Goal: Task Accomplishment & Management: Use online tool/utility

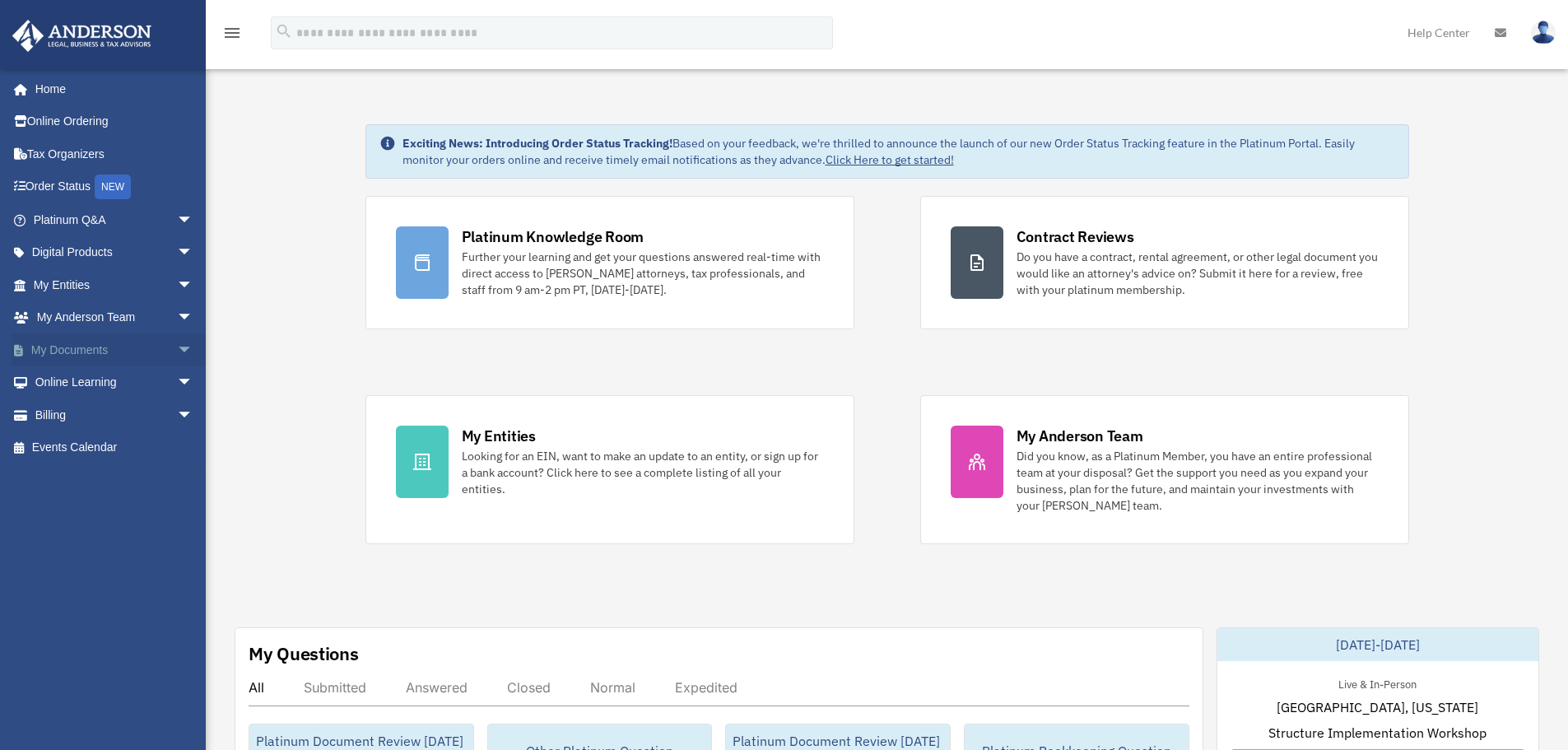
click at [177, 349] on span "arrow_drop_down" at bounding box center [193, 350] width 33 height 34
click at [94, 378] on link "Box" at bounding box center [121, 382] width 195 height 33
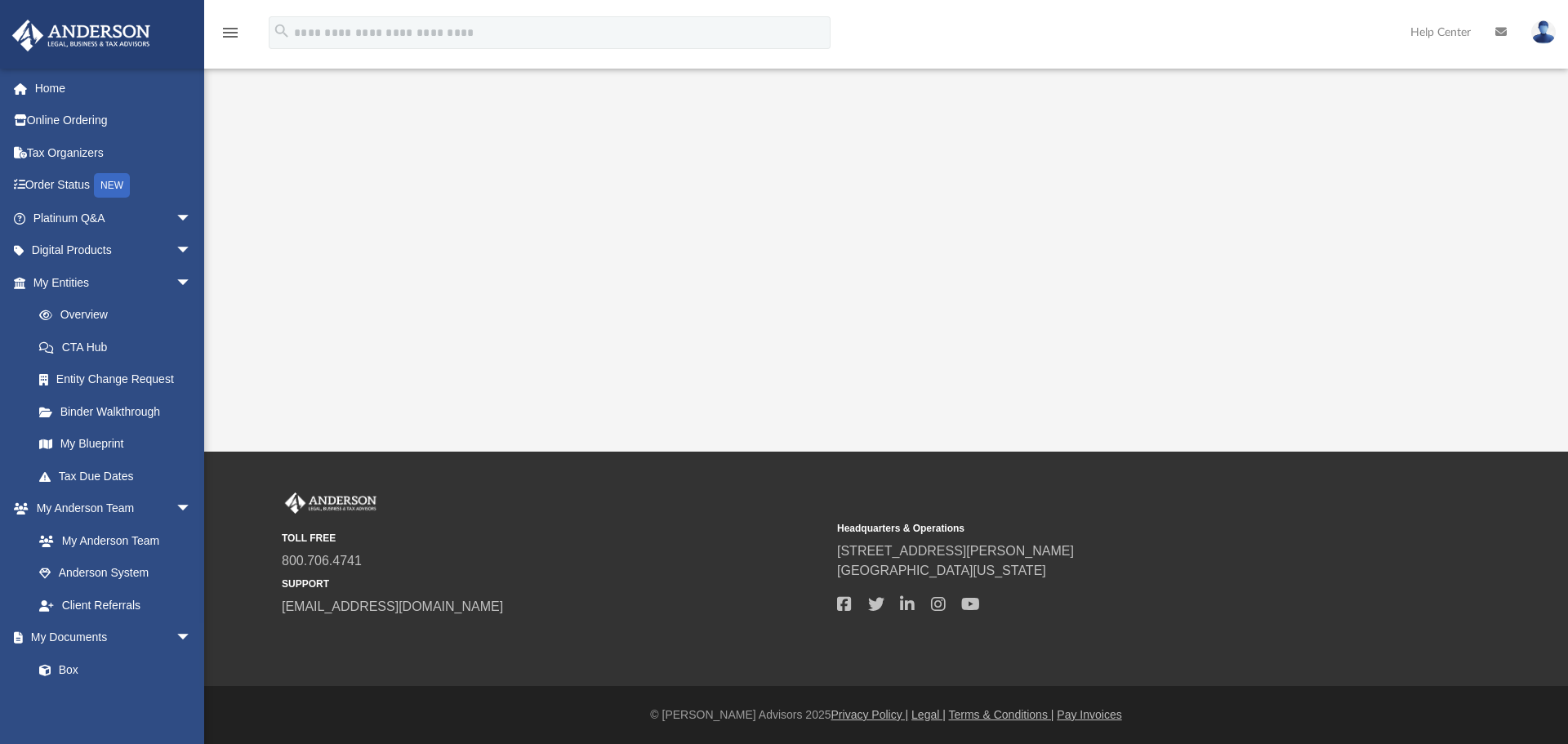
drag, startPoint x: 691, startPoint y: 310, endPoint x: 481, endPoint y: 302, distance: 210.2
click at [691, 310] on div "App [PERSON_NAME][EMAIL_ADDRESS][DOMAIN_NAME] Sign Out [PERSON_NAME][EMAIL_ADDR…" at bounding box center [784, 225] width 1568 height 452
click at [175, 278] on span "arrow_drop_down" at bounding box center [191, 283] width 32 height 33
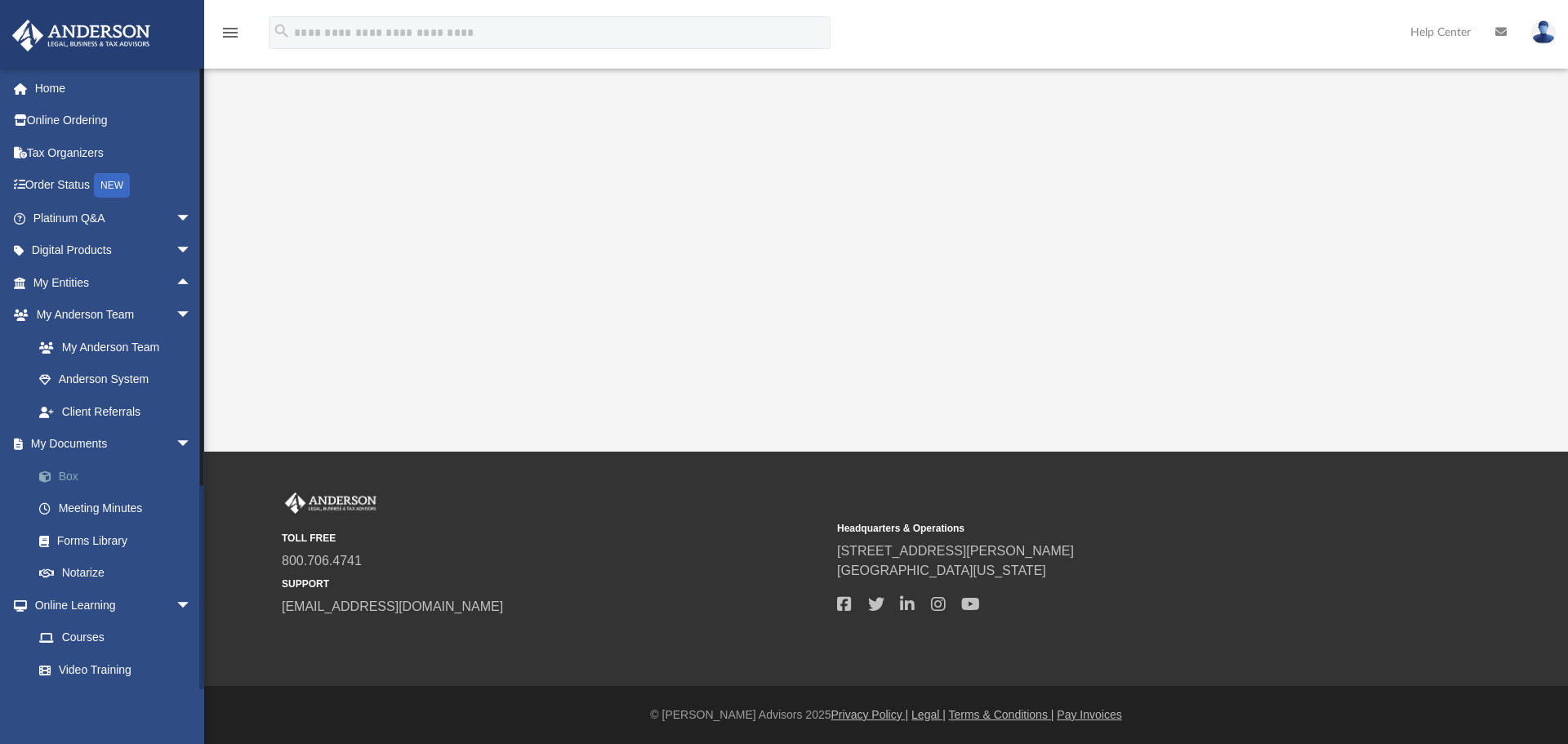
click at [85, 466] on link "Box" at bounding box center [120, 476] width 194 height 32
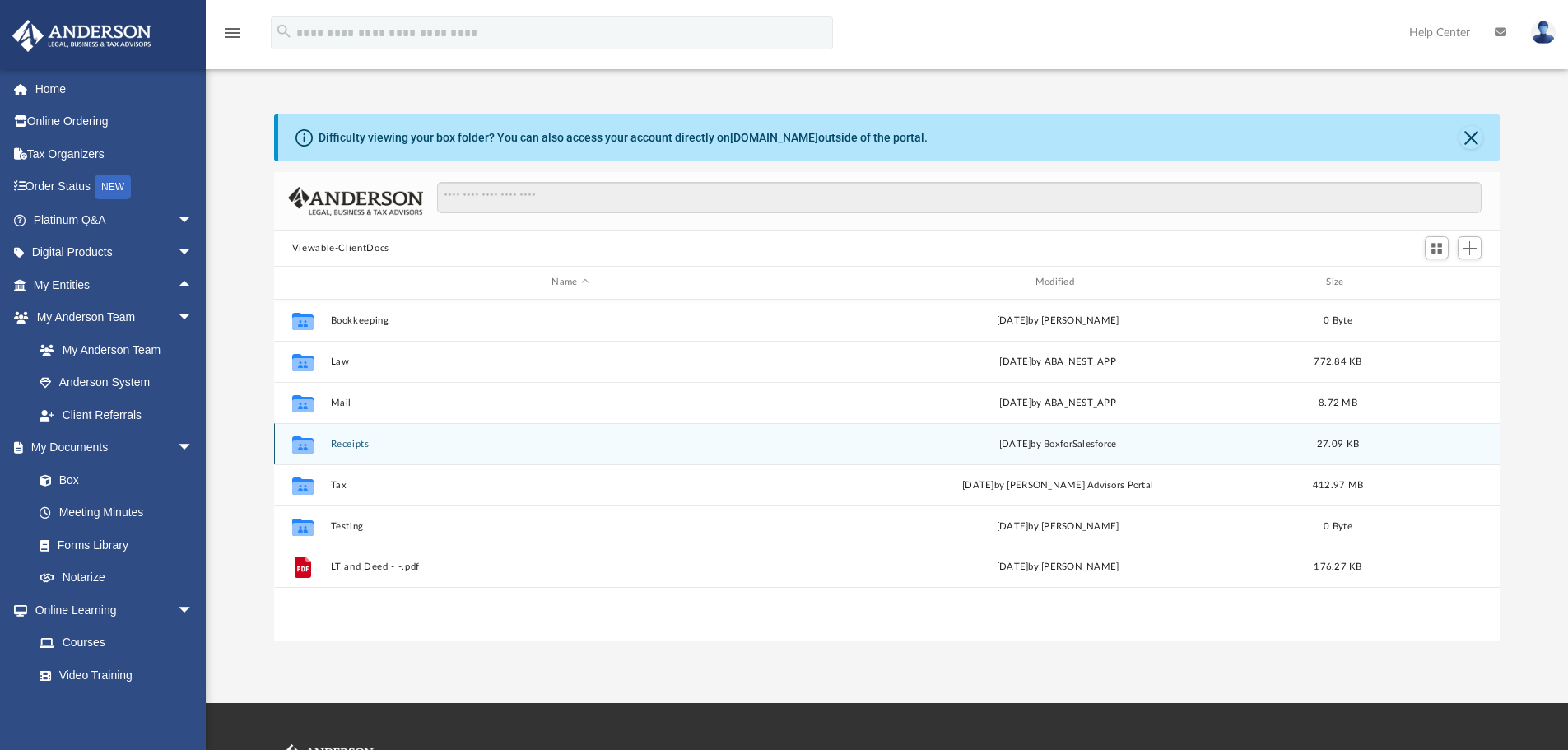
scroll to position [362, 1213]
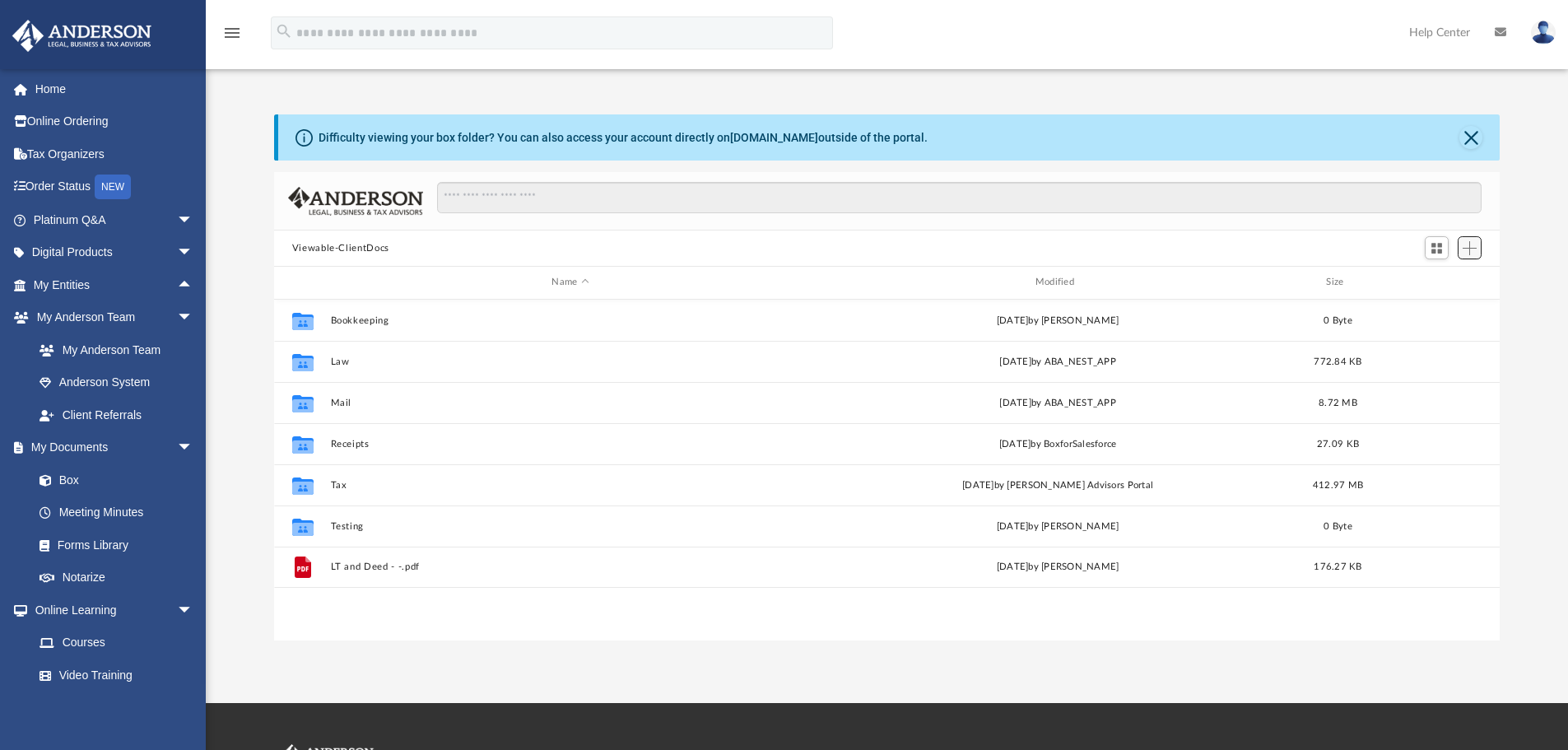
click at [1465, 248] on span "Add" at bounding box center [1469, 248] width 14 height 14
click at [1438, 280] on li "Upload" at bounding box center [1446, 281] width 52 height 17
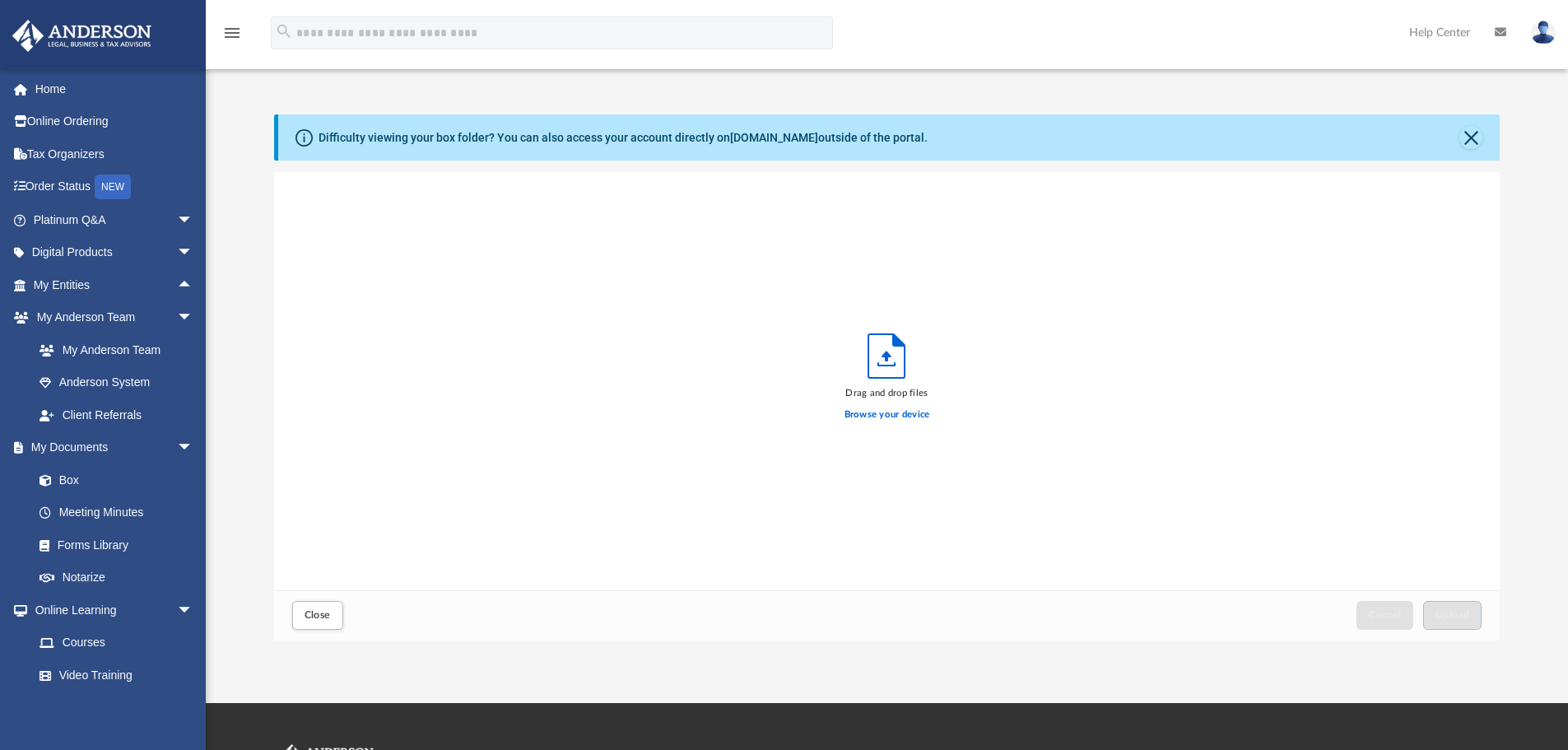
scroll to position [405, 1213]
click at [1466, 141] on button "Close" at bounding box center [1471, 137] width 23 height 23
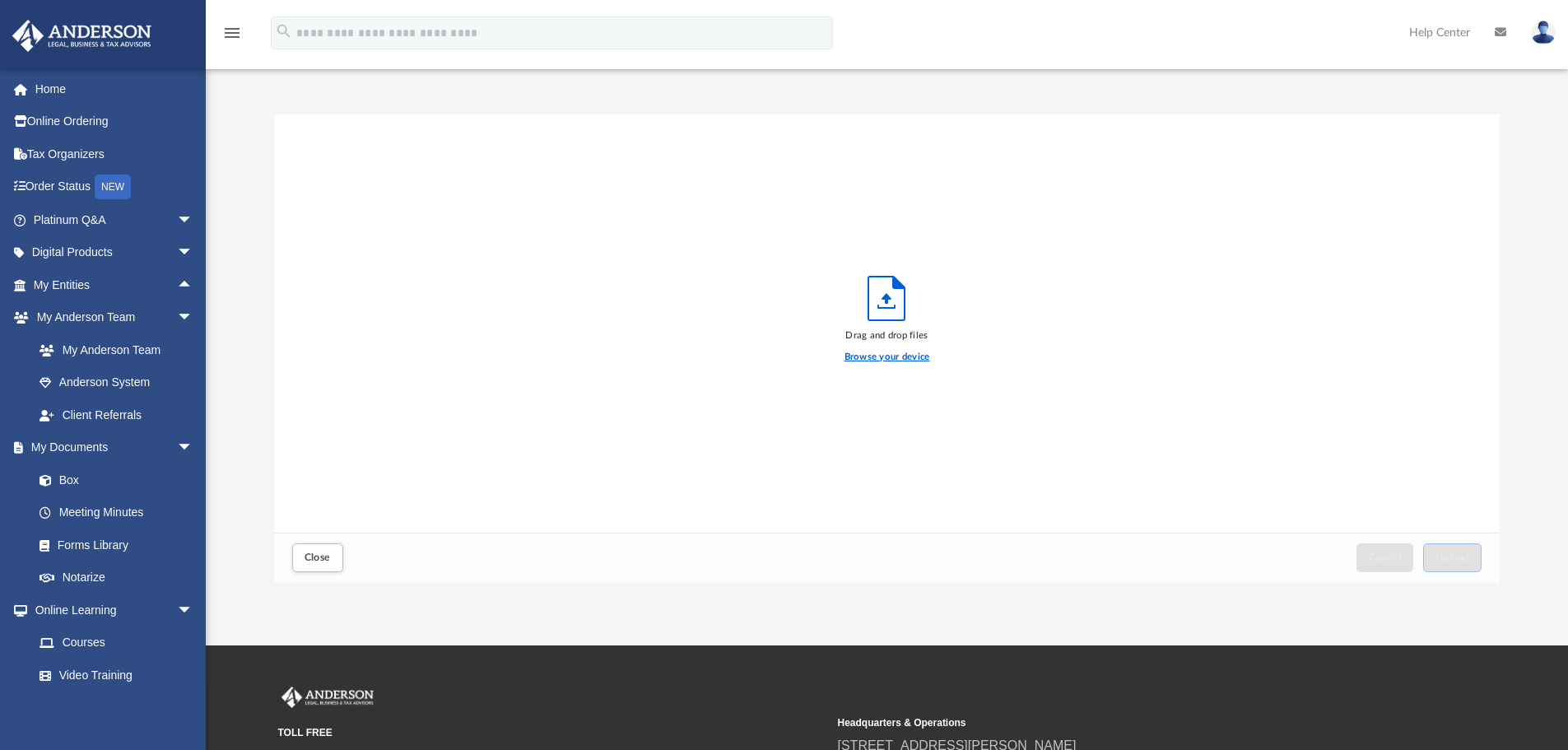
click at [886, 361] on label "Browse your device" at bounding box center [887, 357] width 86 height 15
click at [0, 0] on input "Browse your device" at bounding box center [0, 0] width 0 height 0
click at [900, 356] on label "Browse your device" at bounding box center [887, 357] width 86 height 15
click at [0, 0] on input "Browse your device" at bounding box center [0, 0] width 0 height 0
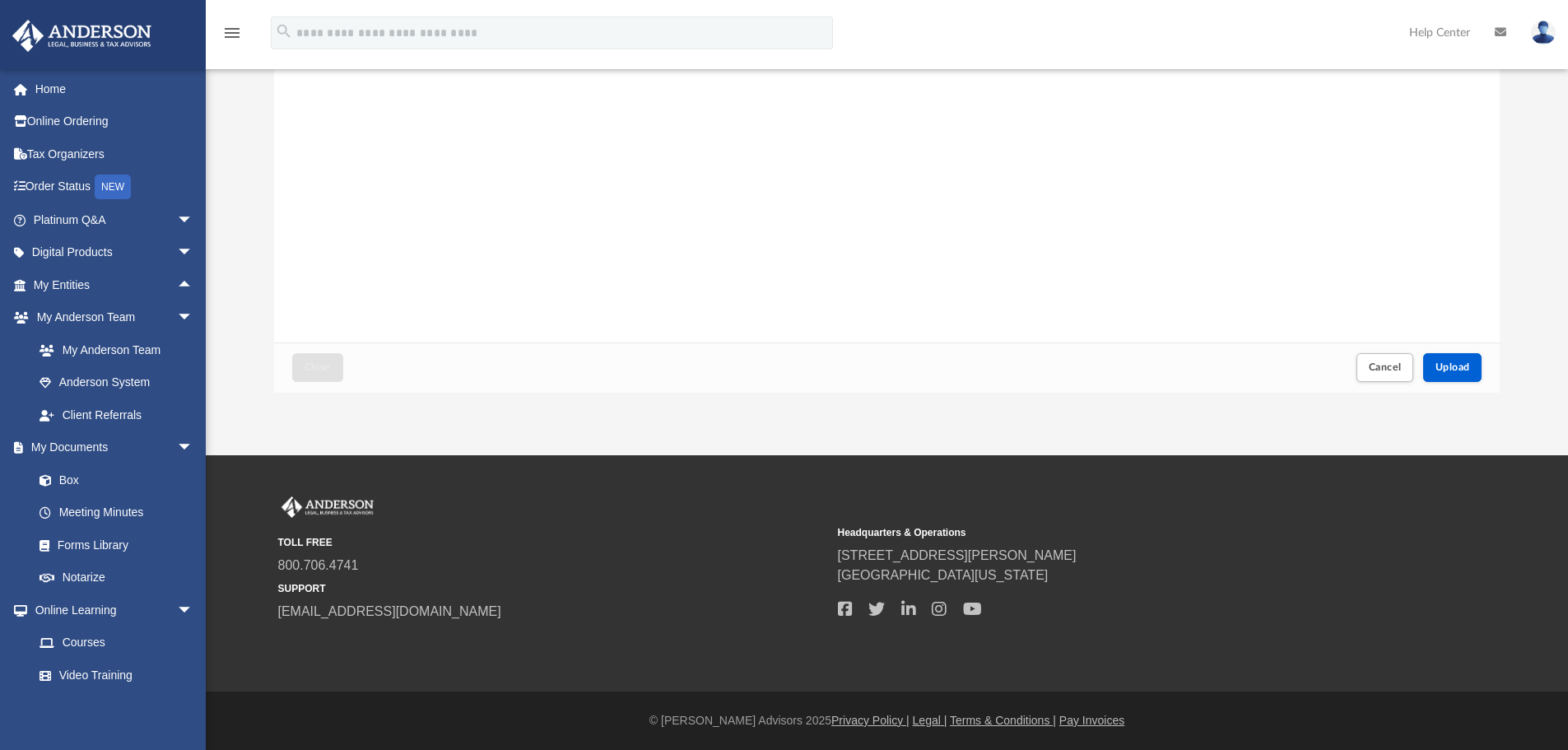
scroll to position [0, 0]
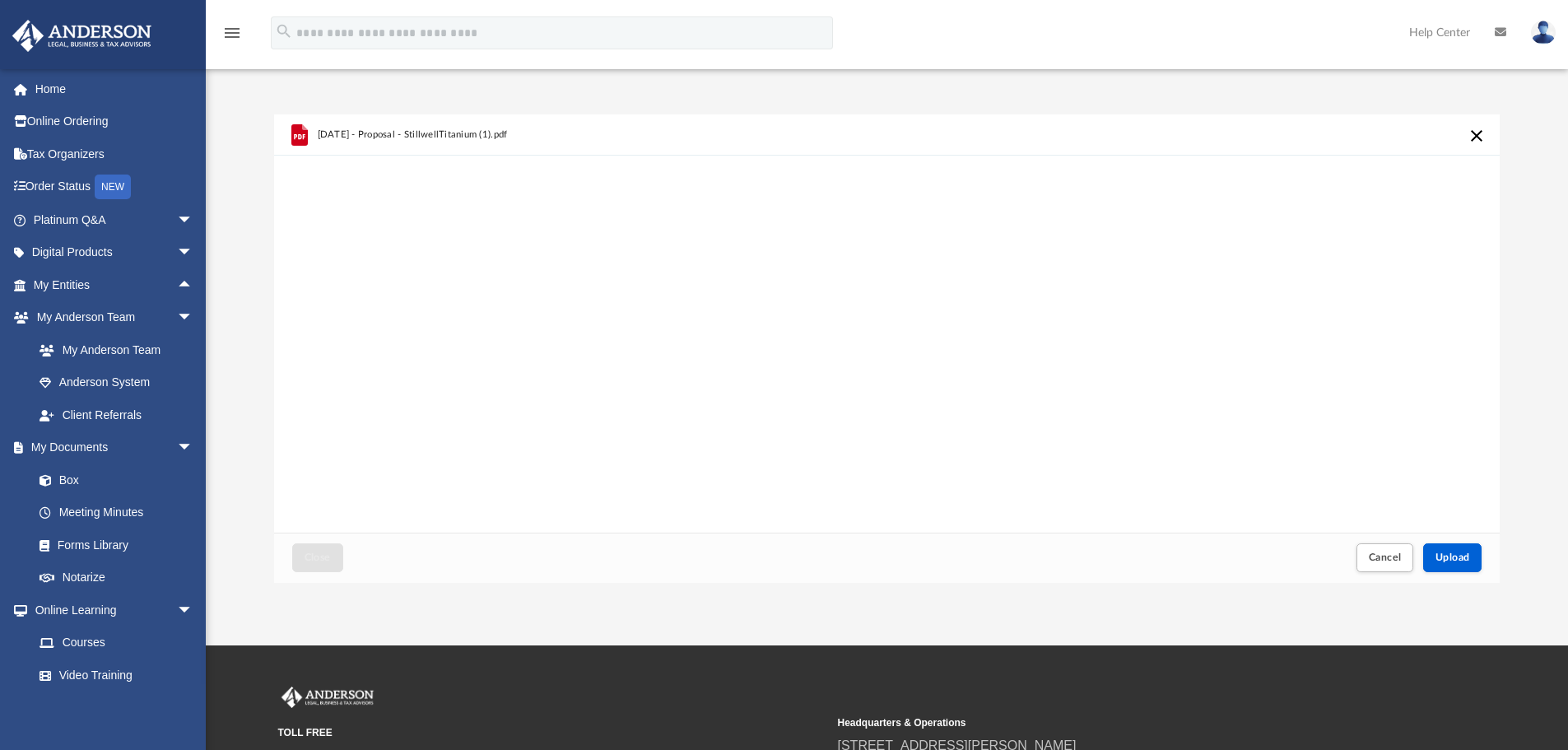
drag, startPoint x: 1469, startPoint y: 129, endPoint x: 1480, endPoint y: 123, distance: 12.5
click at [1480, 123] on div "[DATE] - Proposal - StillwellTitanium (1).pdf" at bounding box center [886, 135] width 1226 height 41
click at [1475, 136] on button "Cancel this upload" at bounding box center [1475, 136] width 20 height 20
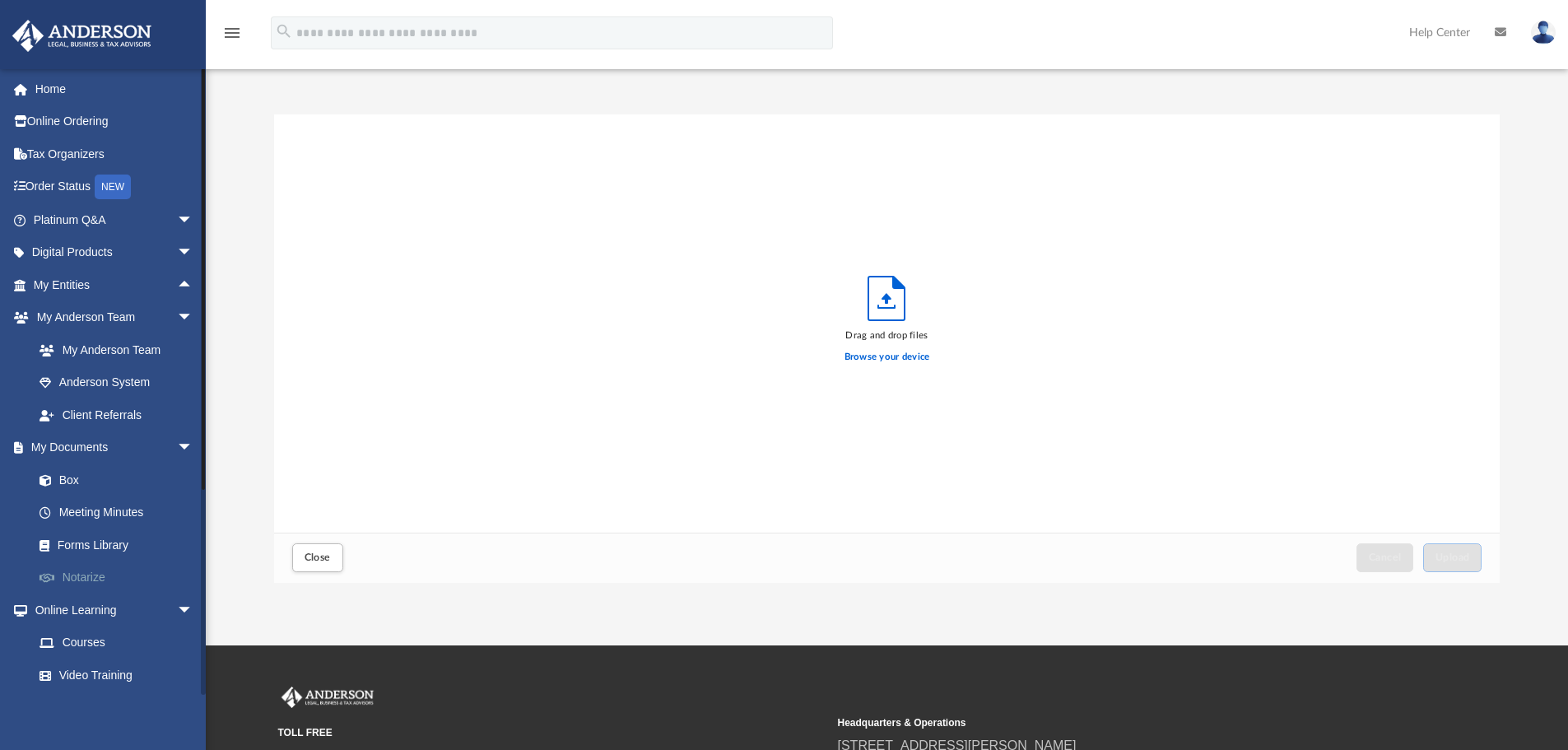
drag, startPoint x: 71, startPoint y: 472, endPoint x: 98, endPoint y: 585, distance: 116.2
click at [71, 472] on link "Box" at bounding box center [117, 480] width 187 height 33
click at [83, 474] on link "Box" at bounding box center [121, 480] width 195 height 33
click at [309, 558] on span "Close" at bounding box center [318, 557] width 26 height 10
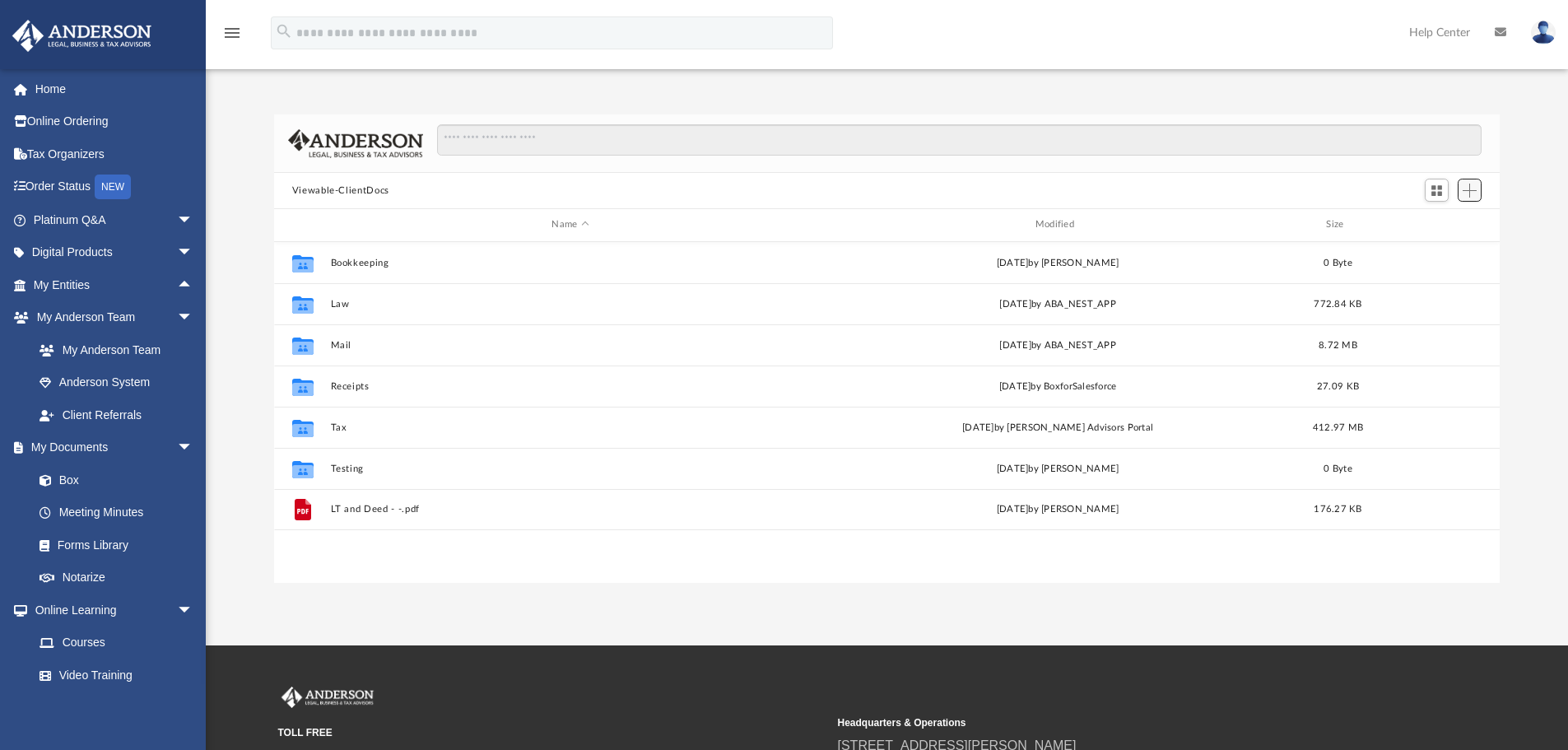
click at [1470, 195] on span "Add" at bounding box center [1469, 190] width 14 height 14
click at [1446, 224] on li "Upload" at bounding box center [1446, 224] width 52 height 17
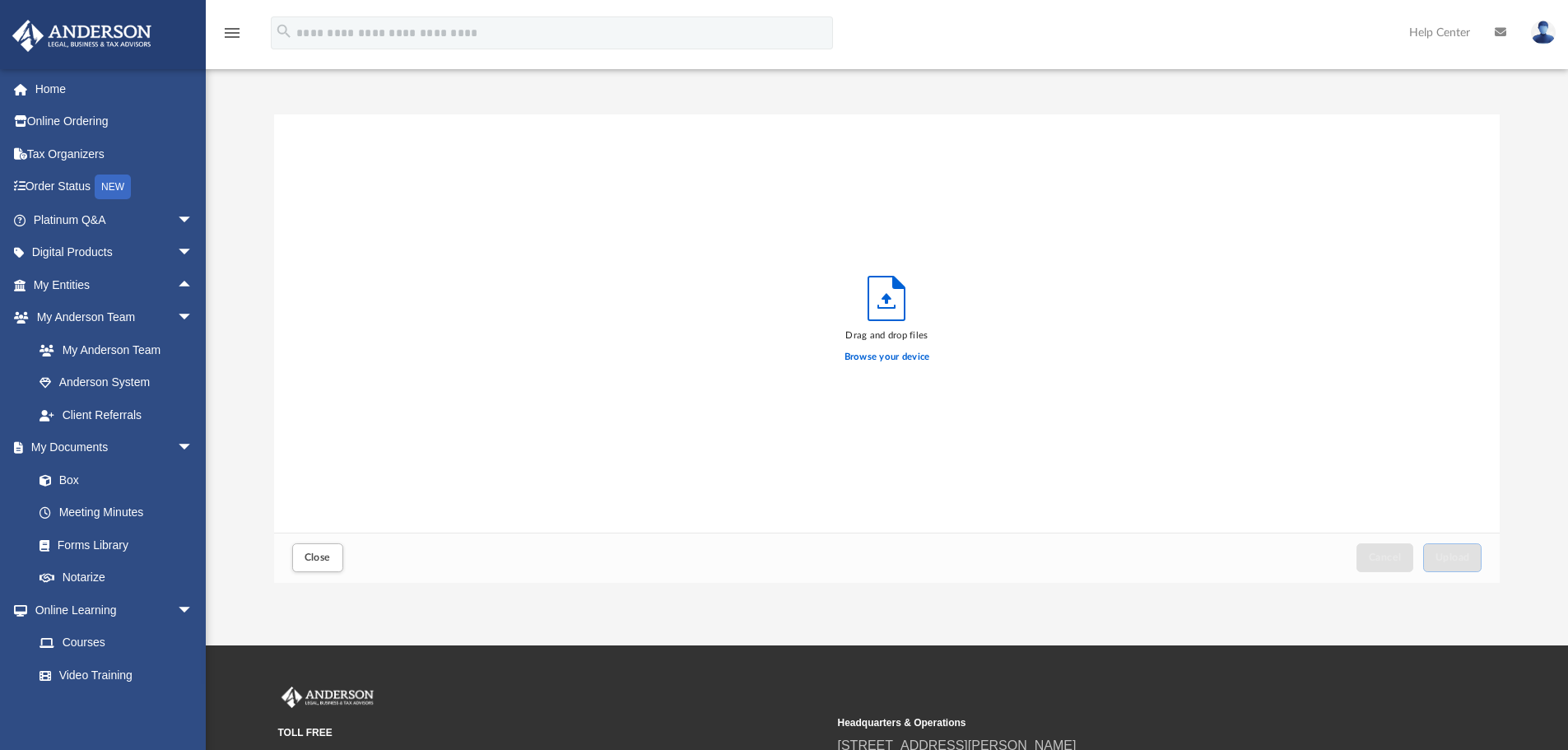
scroll to position [405, 1213]
click at [869, 356] on label "Browse your device" at bounding box center [887, 357] width 86 height 15
click at [0, 0] on input "Browse your device" at bounding box center [0, 0] width 0 height 0
